Goal: Navigation & Orientation: Find specific page/section

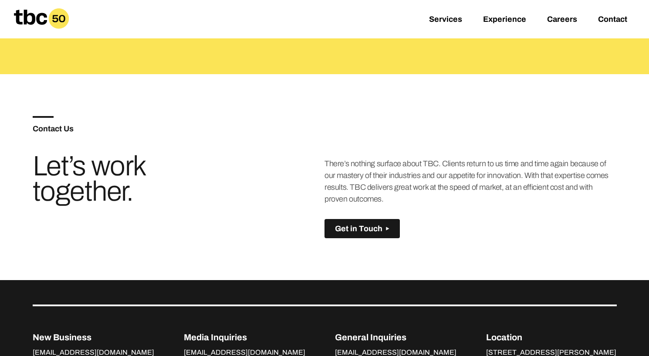
scroll to position [488, 0]
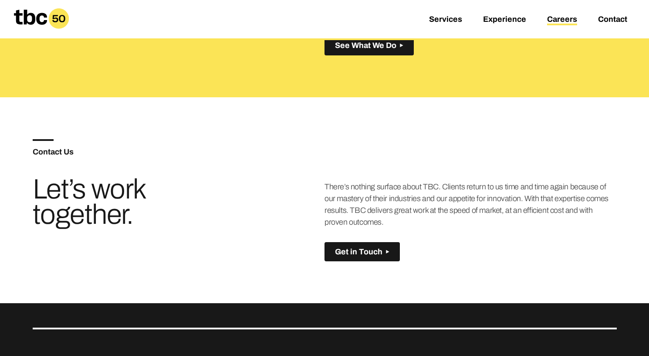
click at [560, 19] on link "Careers" at bounding box center [562, 20] width 30 height 10
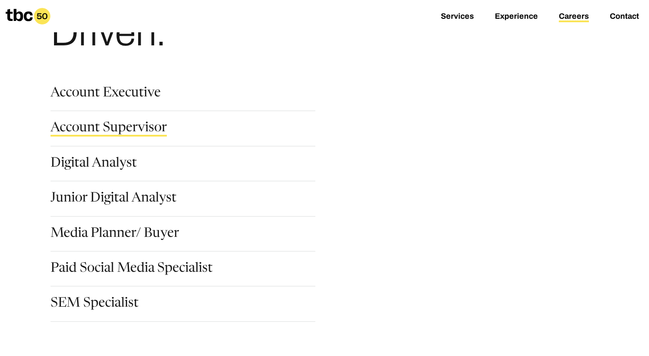
scroll to position [95, 0]
click at [114, 126] on link "Account Supervisor" at bounding box center [109, 128] width 116 height 15
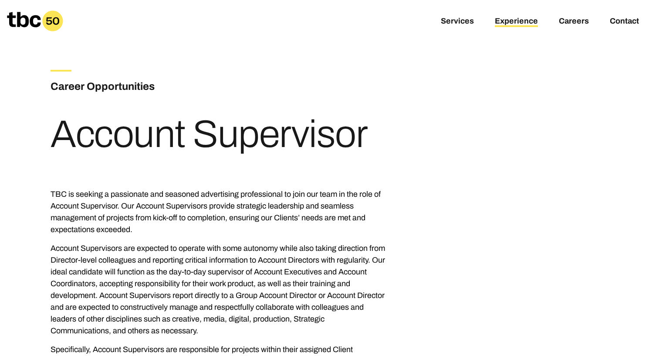
click at [510, 19] on link "Experience" at bounding box center [516, 22] width 43 height 10
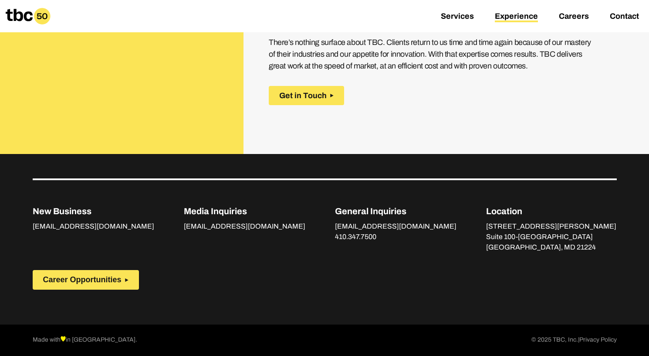
scroll to position [1330, 0]
click at [621, 15] on link "Contact" at bounding box center [624, 17] width 29 height 10
